Goal: Navigation & Orientation: Find specific page/section

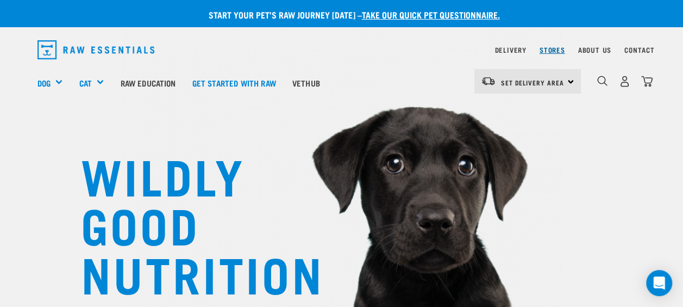
click at [556, 50] on link "Stores" at bounding box center [553, 50] width 26 height 4
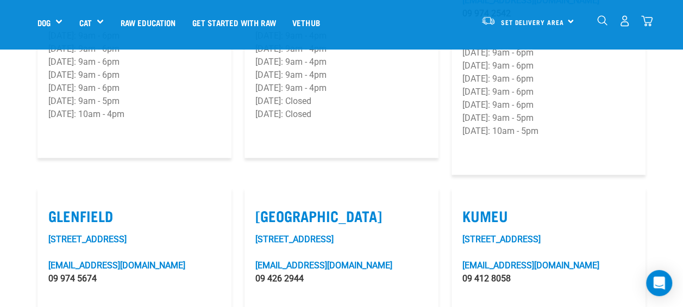
scroll to position [326, 0]
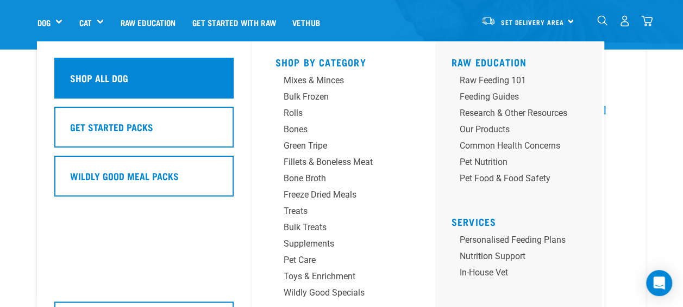
click at [96, 77] on h5 "Shop All Dog" at bounding box center [99, 78] width 58 height 14
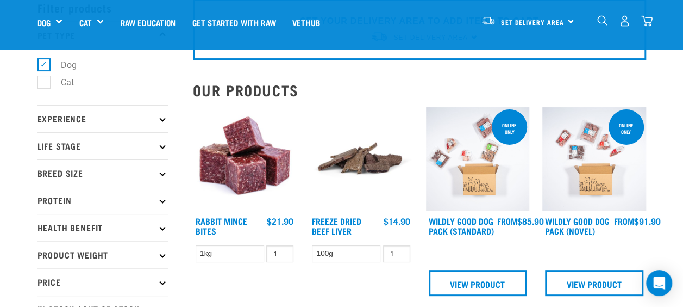
scroll to position [109, 0]
